Goal: Book appointment/travel/reservation

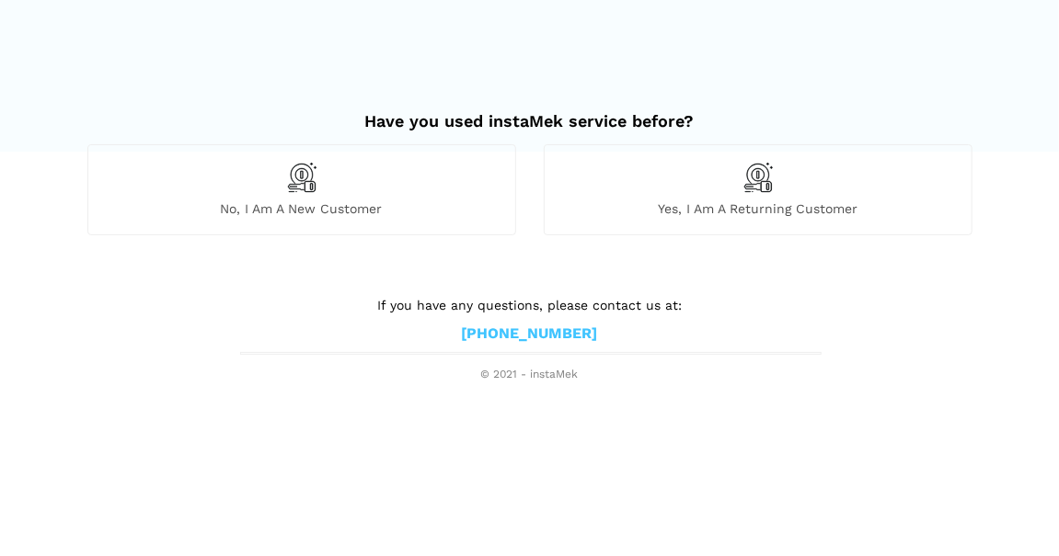
click at [292, 205] on span "No, I am a new customer" at bounding box center [301, 208] width 427 height 17
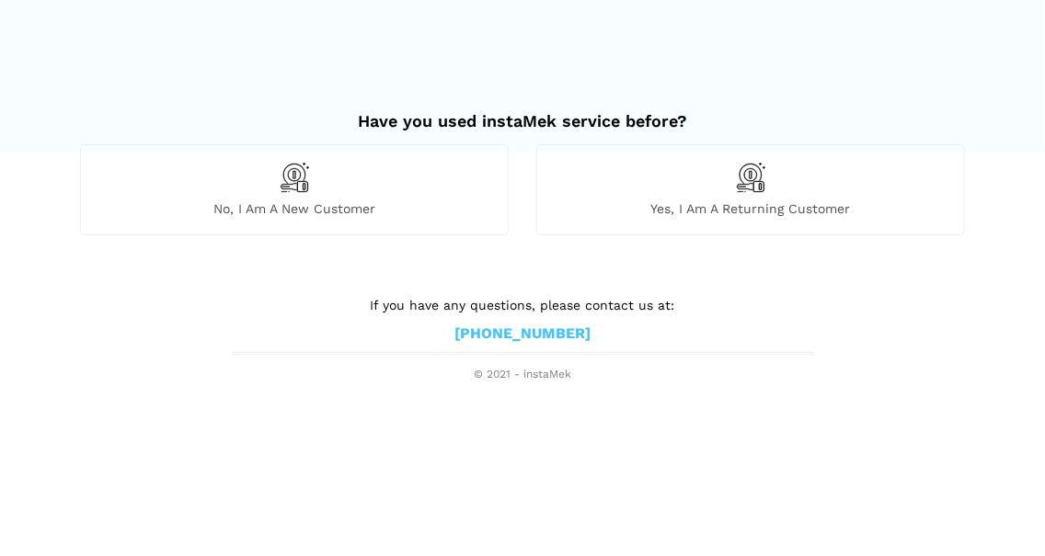
click at [0, 0] on p "We offer over 500 services & car repairs. Our certified mechanics can do nearly…" at bounding box center [0, 0] width 0 height 0
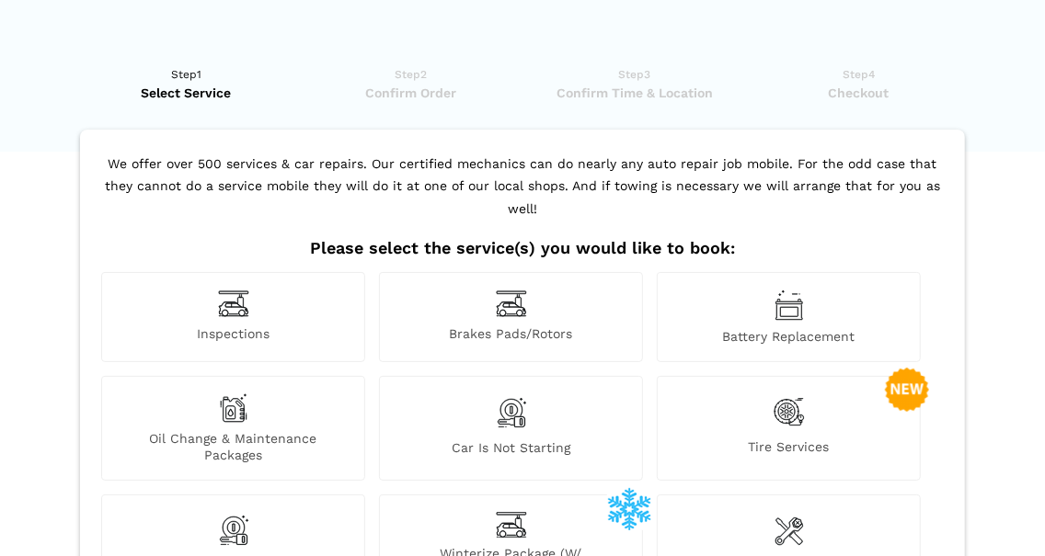
click at [501, 326] on span "Brakes Pads/Rotors" at bounding box center [511, 335] width 262 height 19
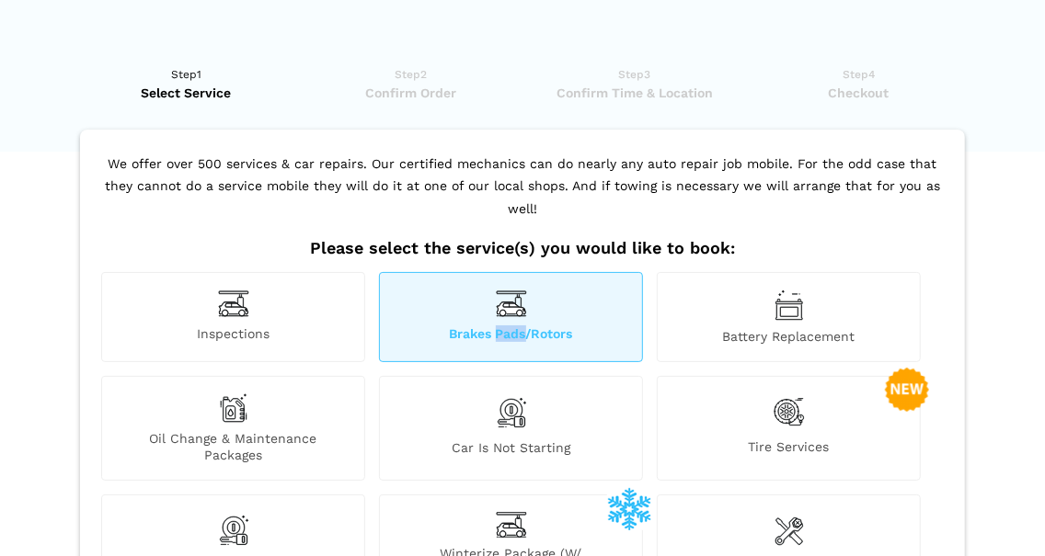
click at [501, 326] on span "Brakes Pads/Rotors" at bounding box center [511, 335] width 262 height 19
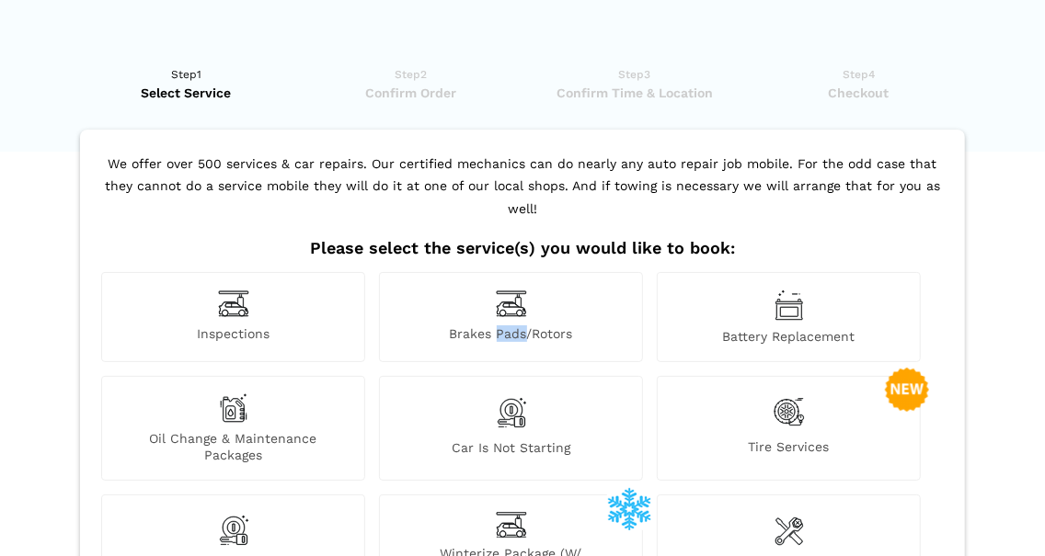
click at [513, 290] on img at bounding box center [511, 304] width 31 height 29
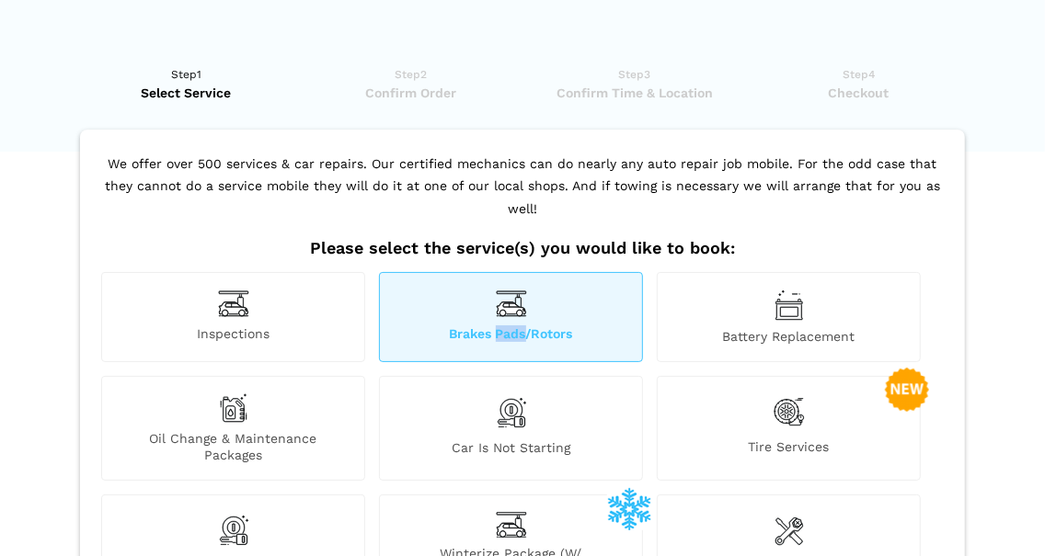
click at [513, 290] on img at bounding box center [511, 304] width 31 height 29
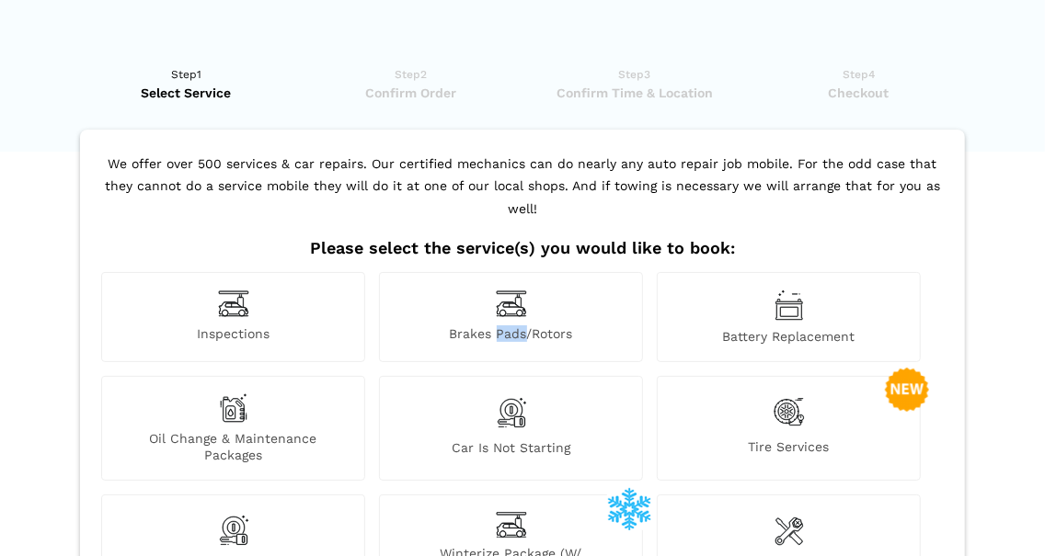
scroll to position [214, 0]
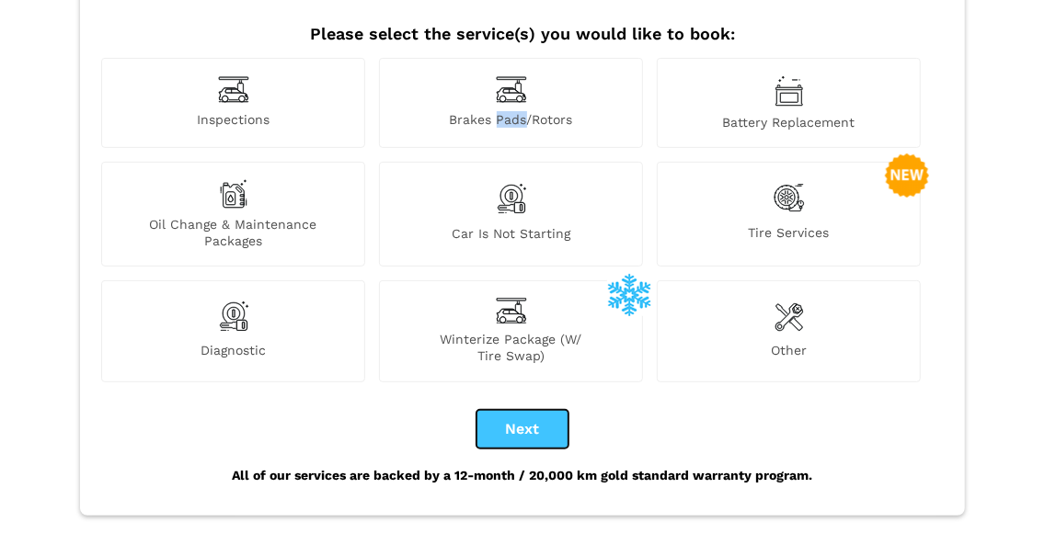
click at [527, 410] on button "Next" at bounding box center [522, 429] width 92 height 39
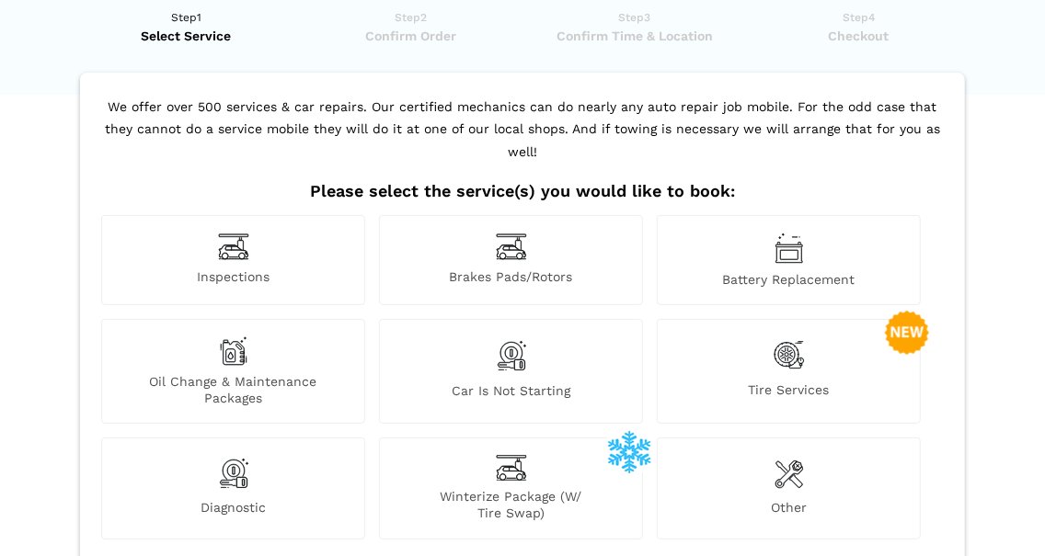
click at [528, 395] on div "Inspections Brakes Pads/Rotors Battery Replacement Oil Change & Maintenance Pac…" at bounding box center [523, 384] width 852 height 338
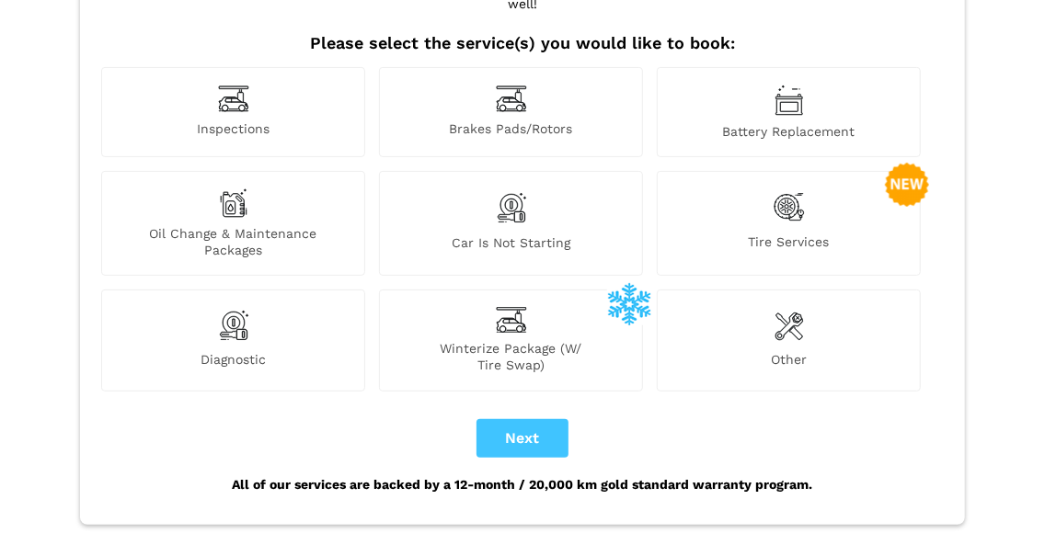
scroll to position [214, 0]
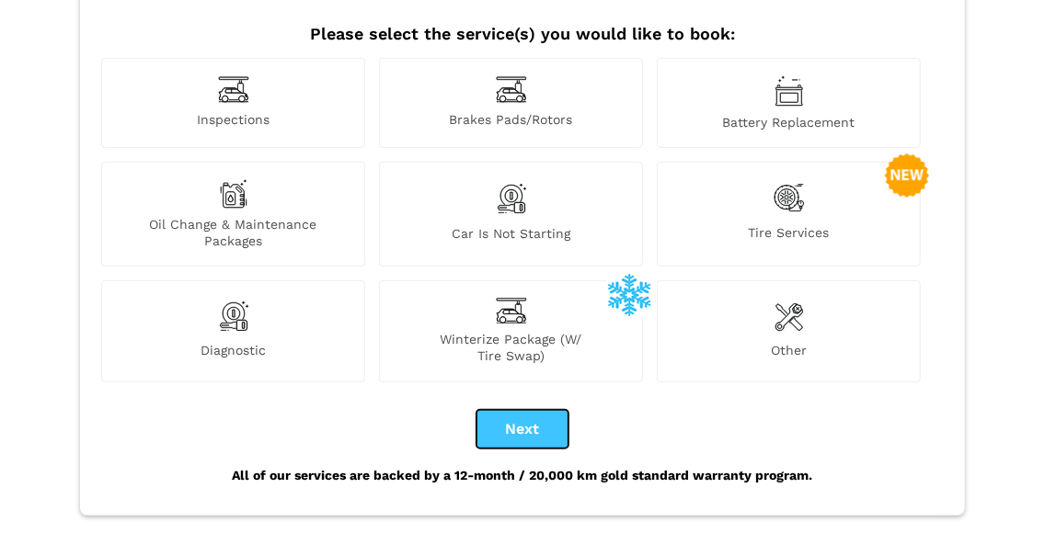
click at [525, 410] on button "Next" at bounding box center [522, 429] width 92 height 39
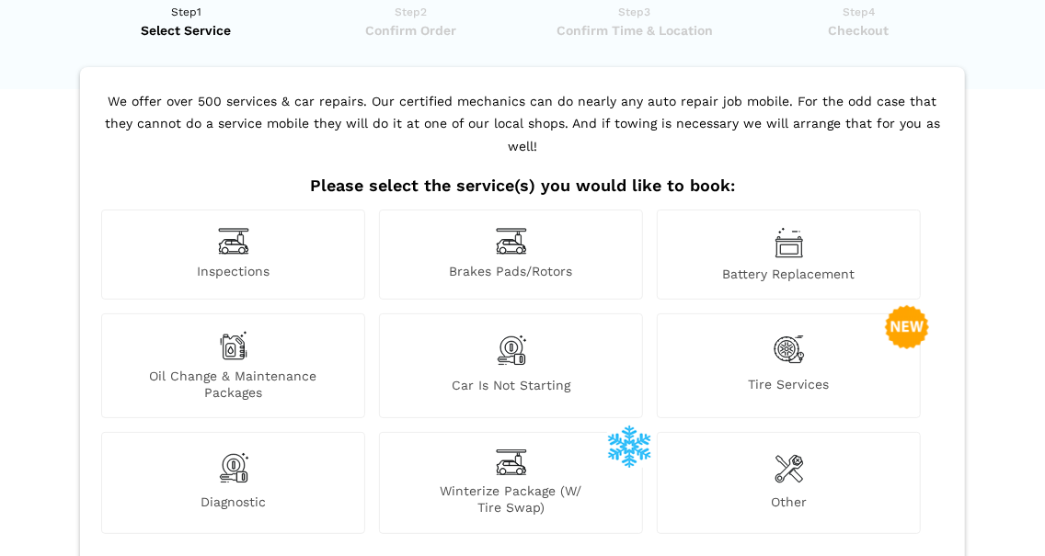
click at [525, 399] on div "Inspections Brakes Pads/Rotors Battery Replacement Oil Change & Maintenance Pac…" at bounding box center [523, 379] width 852 height 338
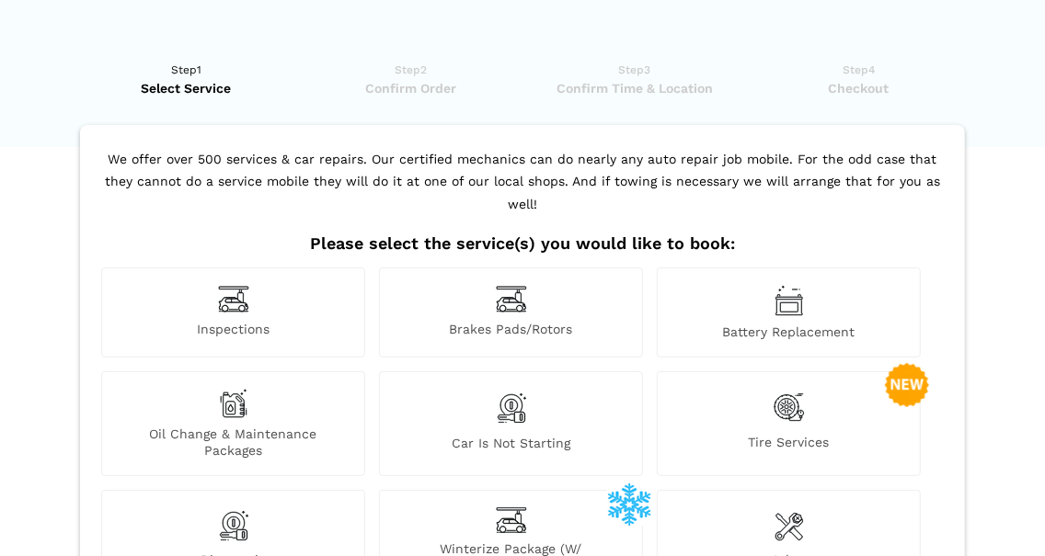
scroll to position [0, 0]
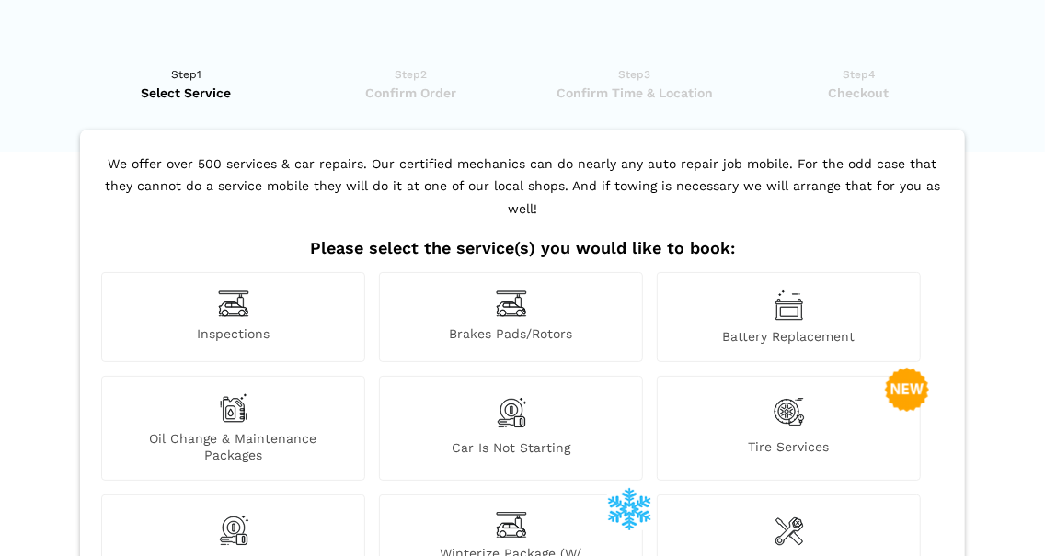
click at [518, 326] on span "Brakes Pads/Rotors" at bounding box center [511, 335] width 262 height 19
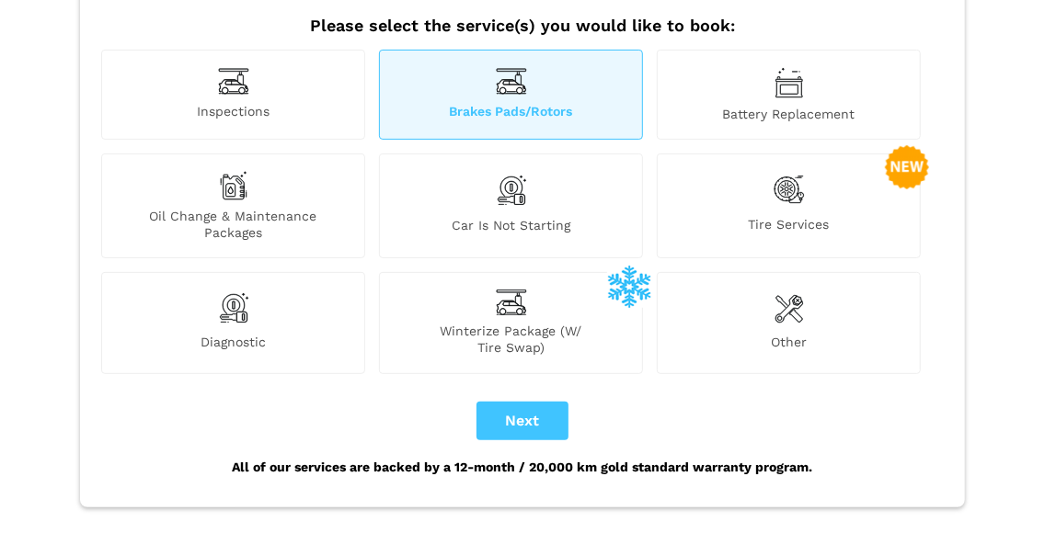
scroll to position [314, 0]
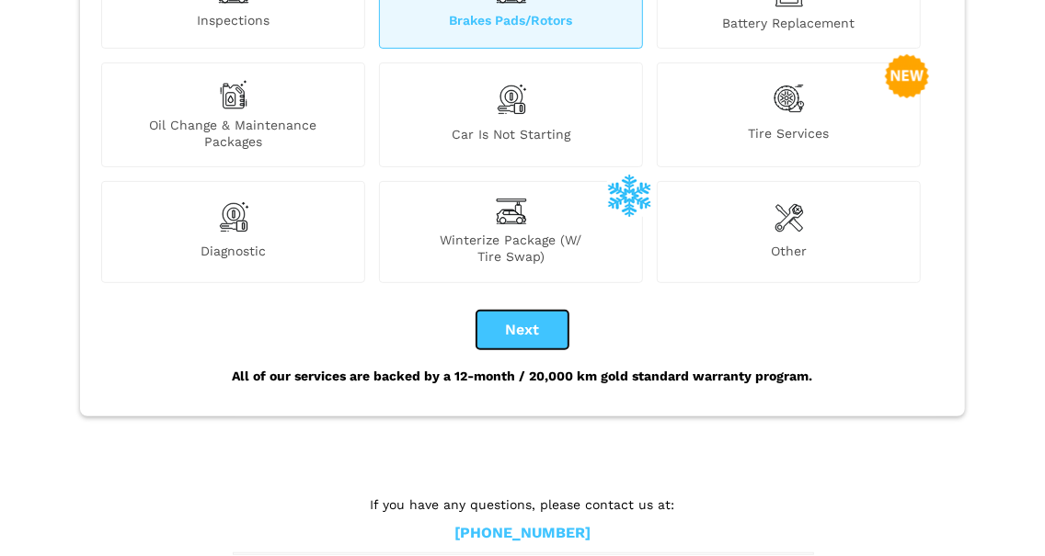
click at [523, 311] on button "Next" at bounding box center [522, 330] width 92 height 39
checkbox input "true"
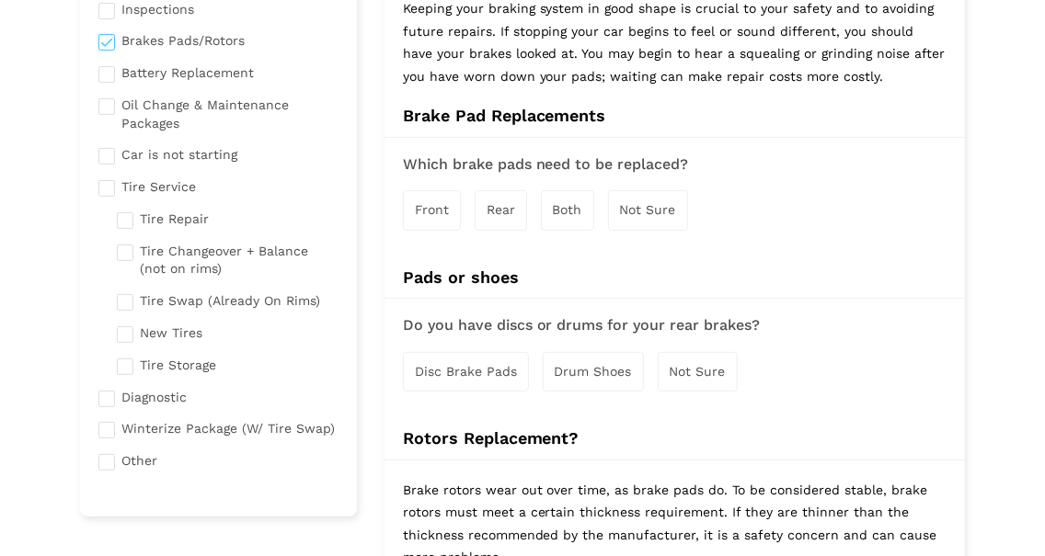
scroll to position [214, 0]
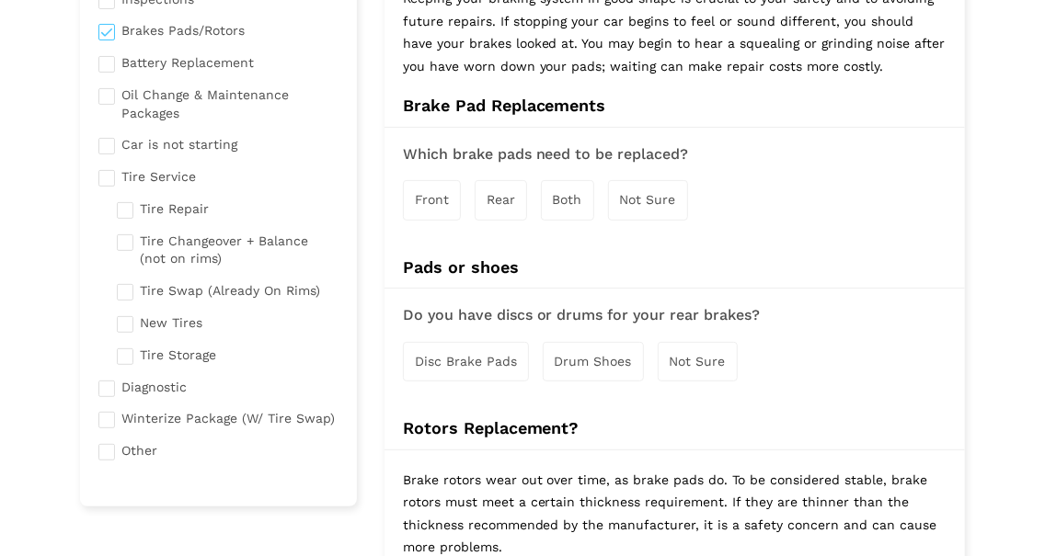
click at [469, 358] on span "Disc Brake Pads" at bounding box center [466, 361] width 102 height 15
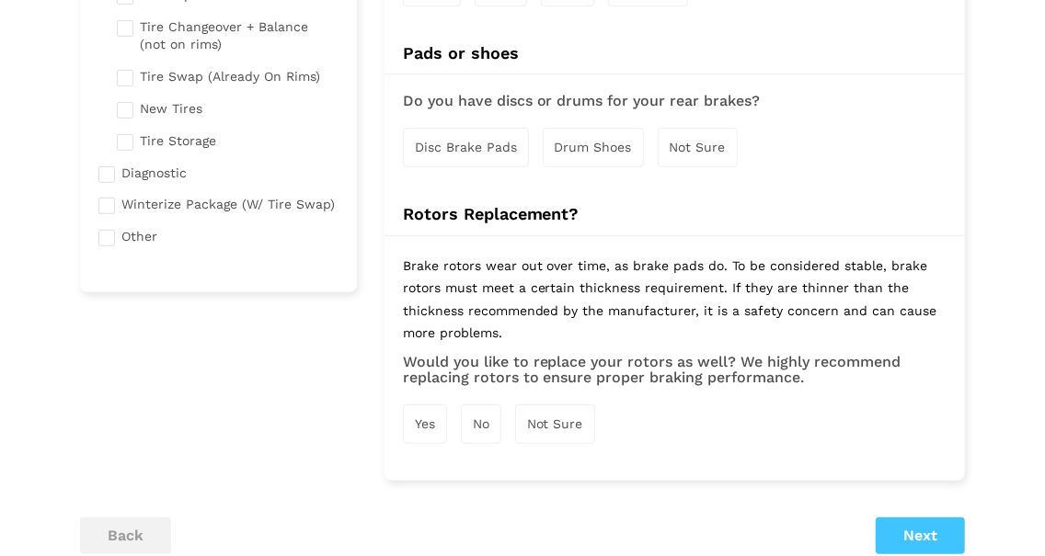
click at [556, 419] on span "Not Sure" at bounding box center [555, 424] width 56 height 15
click at [451, 142] on span "Disc Brake Pads" at bounding box center [466, 147] width 102 height 15
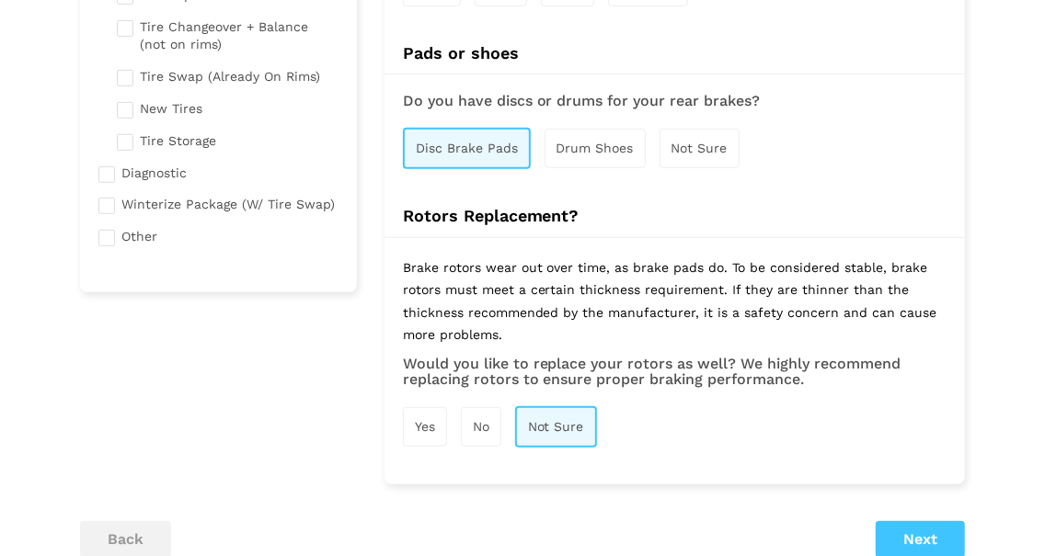
click at [550, 420] on span "Not Sure" at bounding box center [556, 426] width 56 height 15
click at [550, 420] on span "Not Sure" at bounding box center [555, 425] width 56 height 15
click at [656, 421] on div "Yes No Not Sure" at bounding box center [675, 427] width 544 height 60
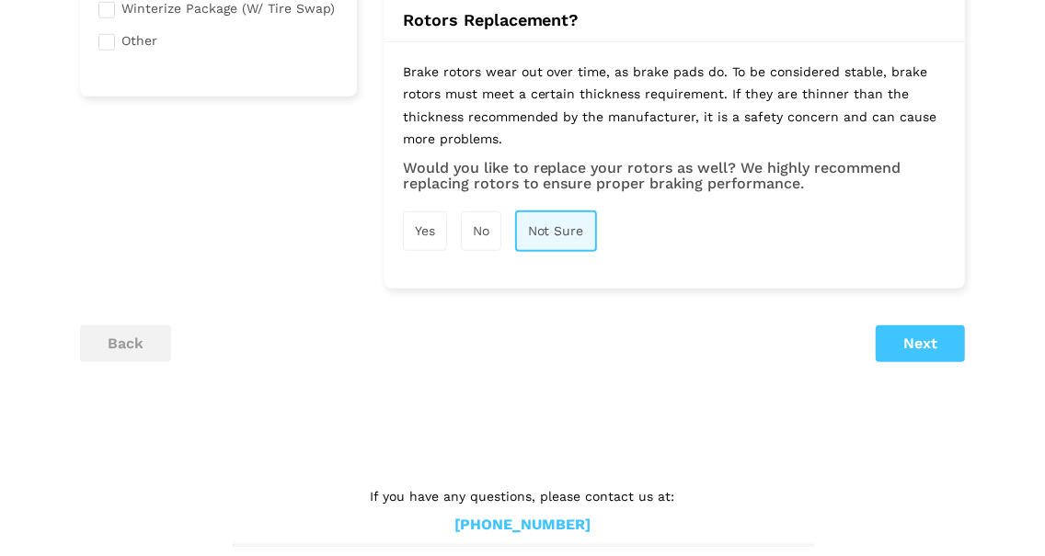
scroll to position [636, 0]
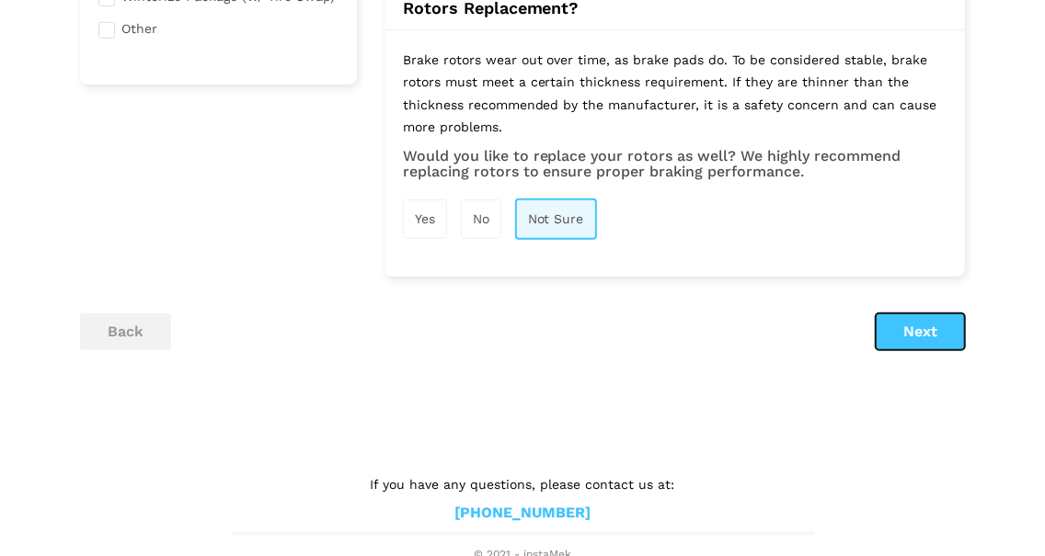
click at [919, 321] on button "Next" at bounding box center [920, 332] width 89 height 37
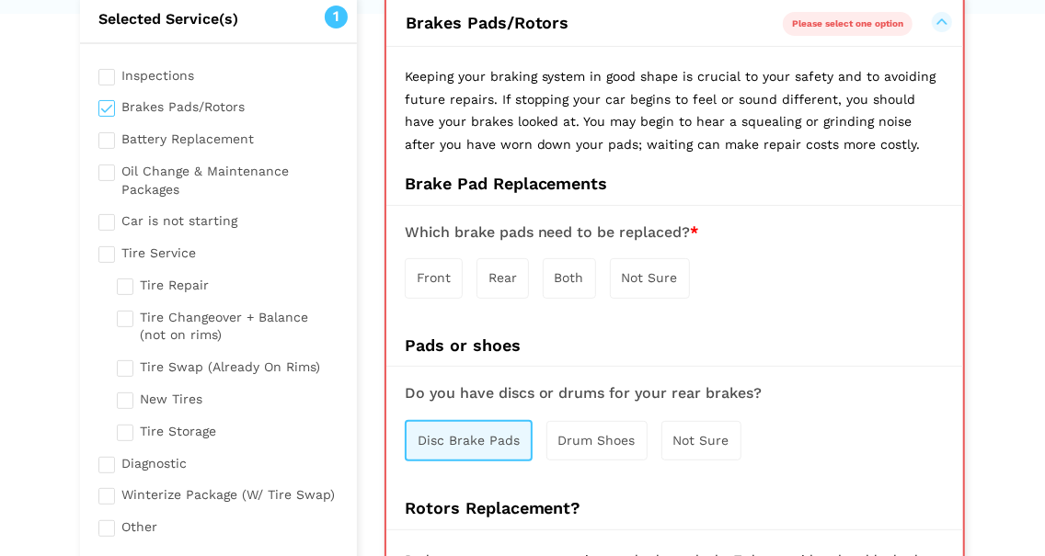
scroll to position [128, 0]
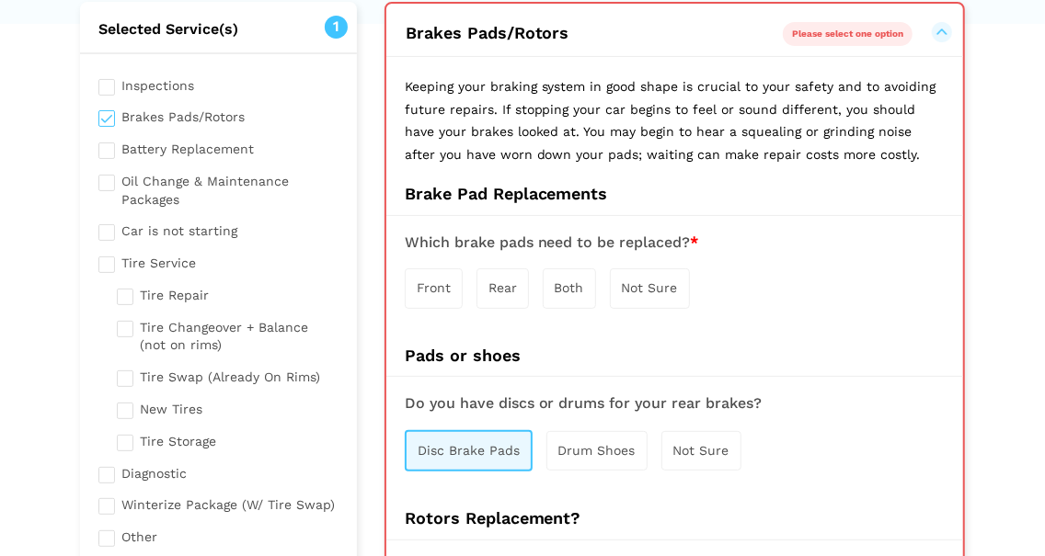
click at [569, 283] on span "Both" at bounding box center [569, 287] width 29 height 15
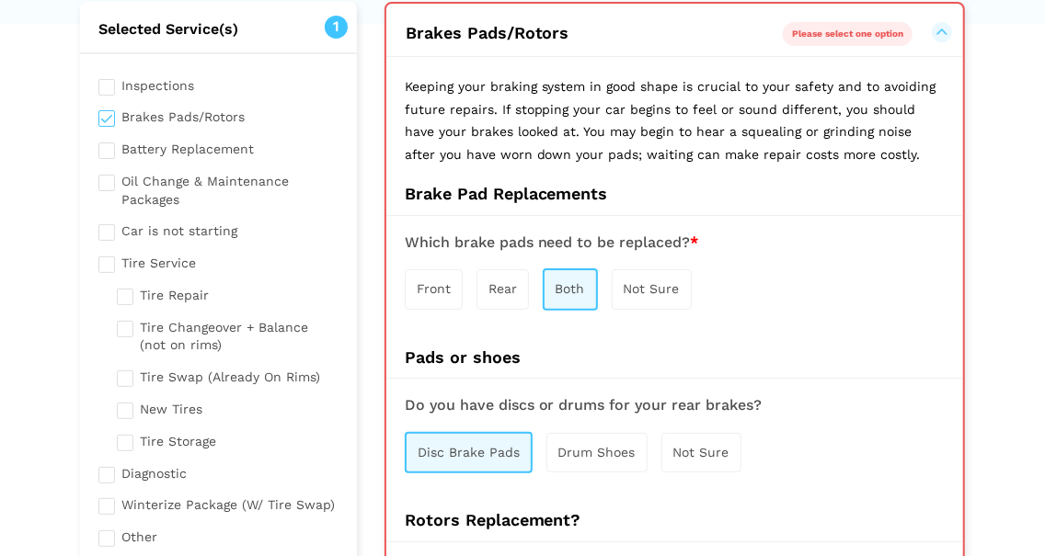
scroll to position [557, 0]
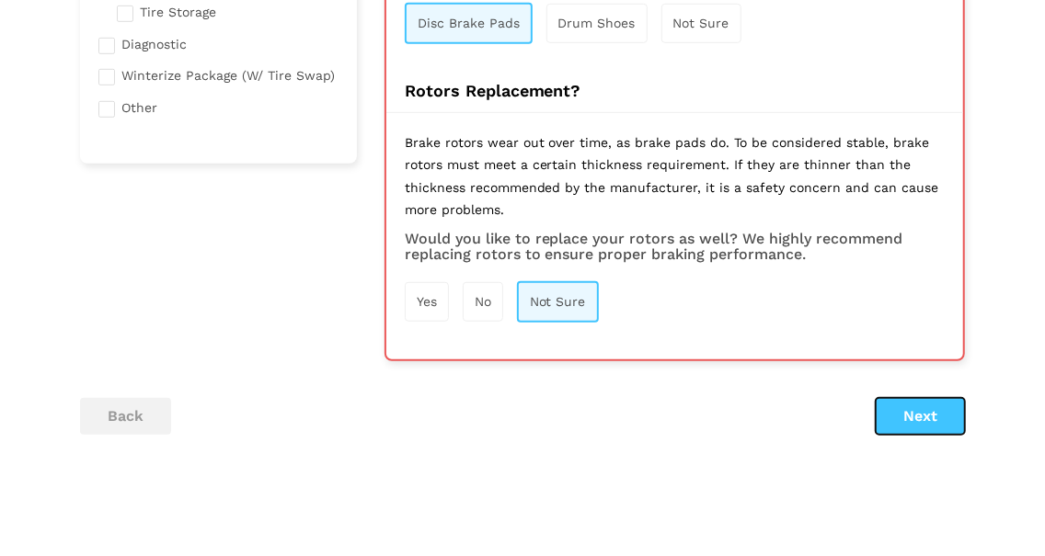
click at [924, 408] on button "Next" at bounding box center [920, 416] width 89 height 37
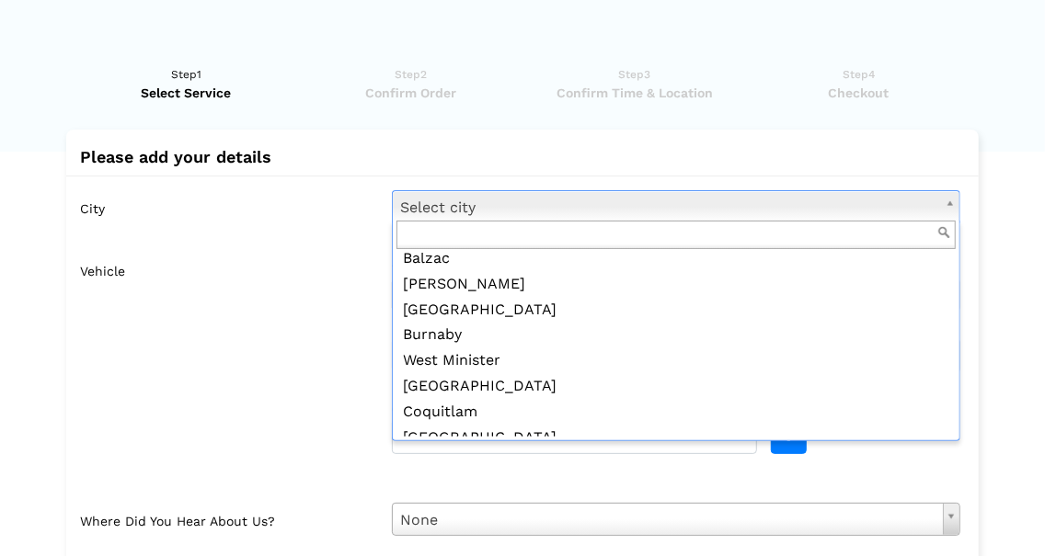
scroll to position [0, 0]
